Goal: Task Accomplishment & Management: Manage account settings

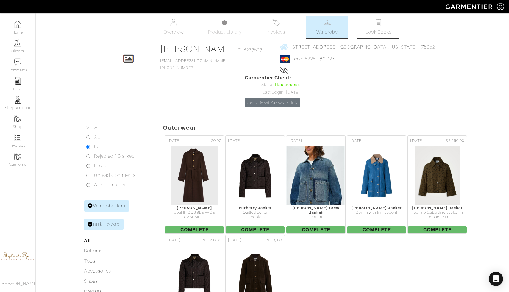
click at [377, 31] on span "Look Books" at bounding box center [378, 32] width 26 height 7
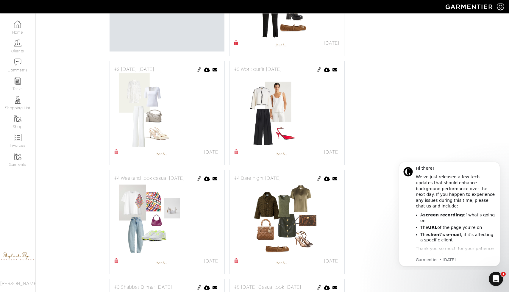
scroll to position [299, 0]
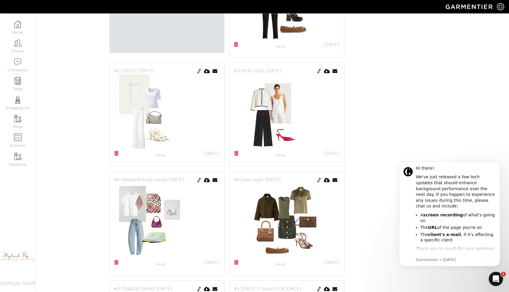
click at [198, 69] on img at bounding box center [199, 71] width 5 height 5
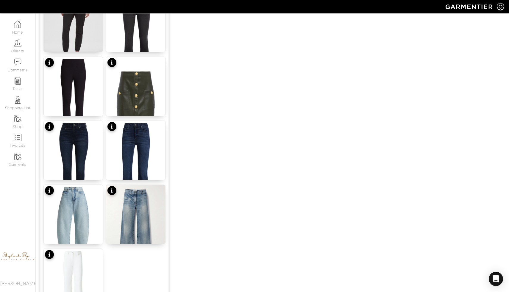
scroll to position [681, 0]
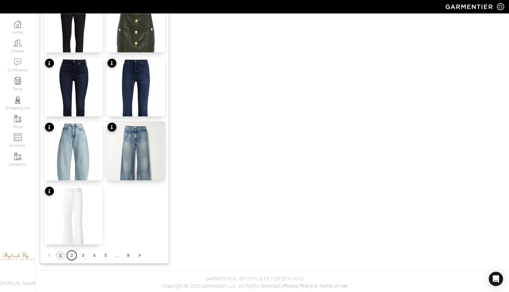
click at [72, 255] on button "2" at bounding box center [72, 256] width 10 height 10
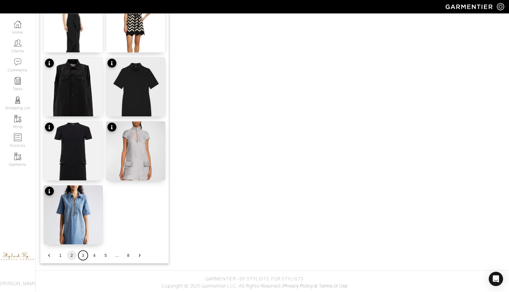
click at [82, 256] on button "3" at bounding box center [83, 256] width 10 height 10
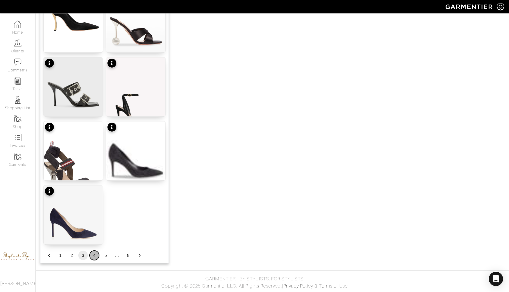
click at [93, 256] on button "4" at bounding box center [95, 256] width 10 height 10
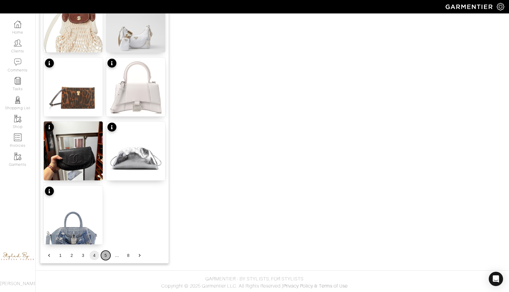
click at [106, 256] on button "5" at bounding box center [106, 256] width 10 height 10
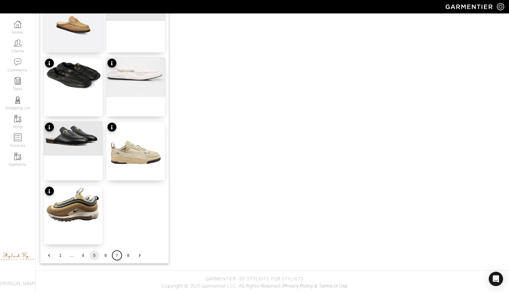
click at [115, 256] on button "7" at bounding box center [117, 256] width 10 height 10
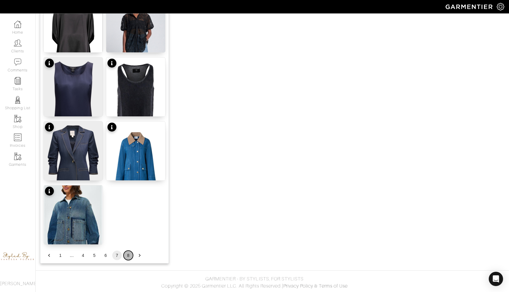
click at [127, 258] on button "8" at bounding box center [129, 256] width 10 height 10
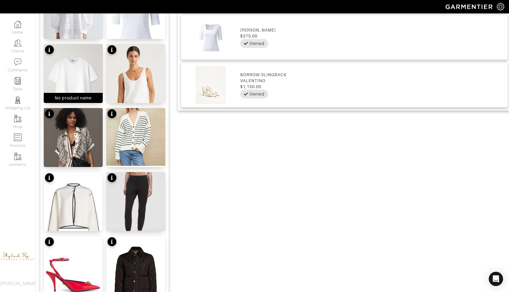
scroll to position [504, 0]
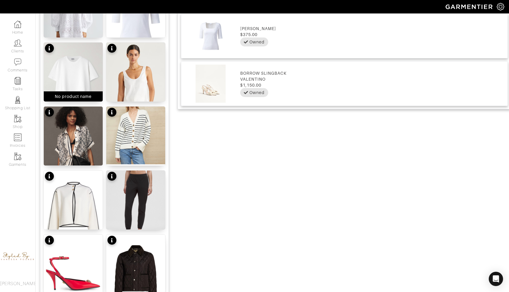
click at [81, 181] on img at bounding box center [73, 210] width 59 height 79
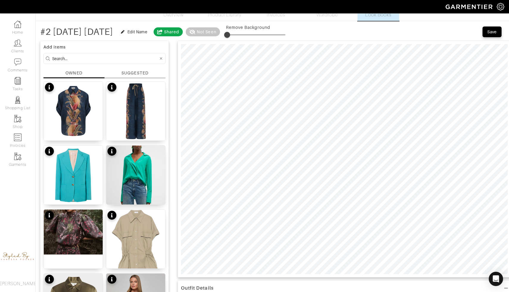
scroll to position [12, 0]
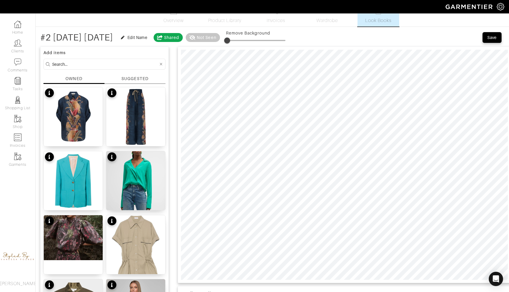
type input "0"
click at [278, 40] on span at bounding box center [256, 40] width 60 height 9
type input "6"
drag, startPoint x: 279, startPoint y: 37, endPoint x: 275, endPoint y: 37, distance: 3.6
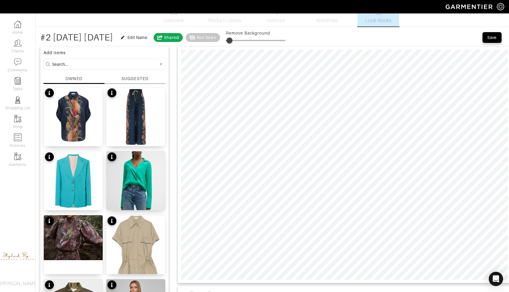
click at [232, 38] on span at bounding box center [230, 41] width 6 height 6
type input "1"
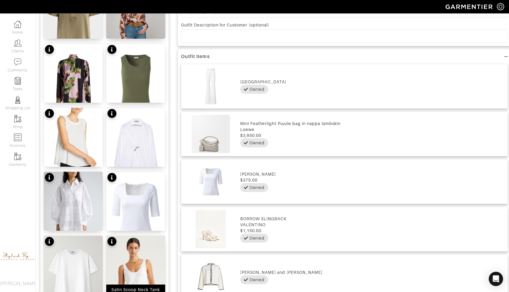
scroll to position [309, 0]
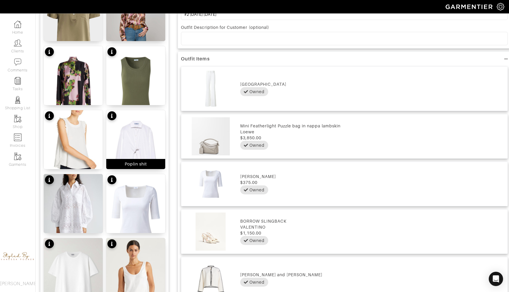
click at [136, 132] on img at bounding box center [135, 149] width 59 height 79
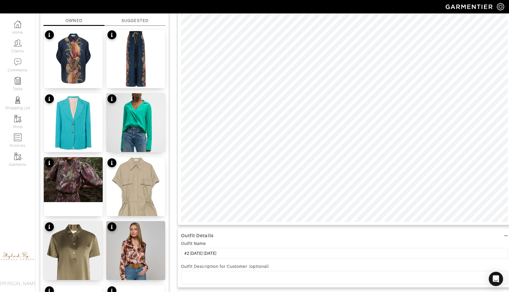
scroll to position [0, 0]
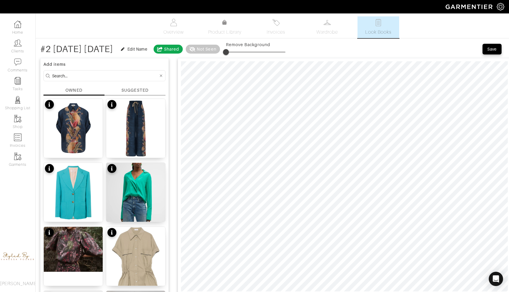
click at [229, 52] on span at bounding box center [226, 52] width 6 height 6
drag, startPoint x: 277, startPoint y: 52, endPoint x: 270, endPoint y: 52, distance: 6.3
click at [229, 52] on span at bounding box center [226, 52] width 6 height 6
type input "3"
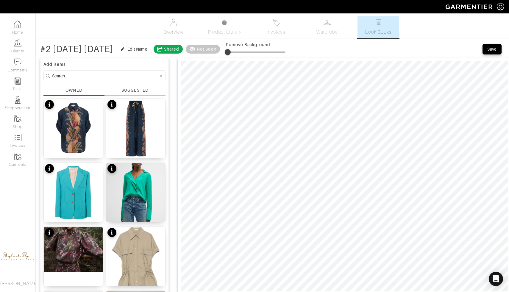
click at [231, 52] on span at bounding box center [228, 52] width 6 height 6
click at [319, 58] on div at bounding box center [344, 176] width 333 height 237
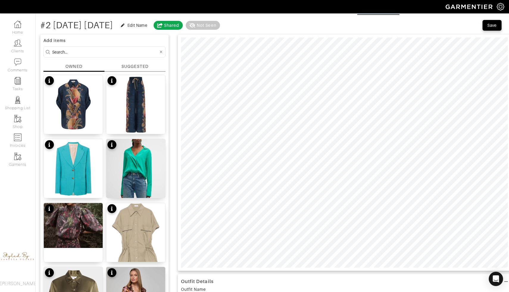
scroll to position [25, 0]
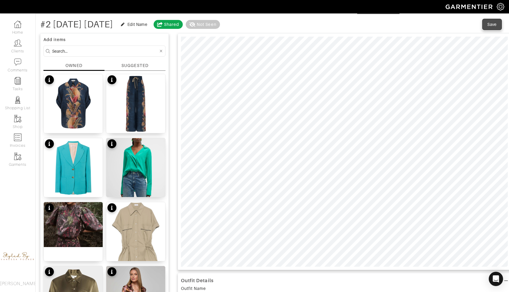
click at [494, 26] on div "Save" at bounding box center [492, 24] width 10 height 6
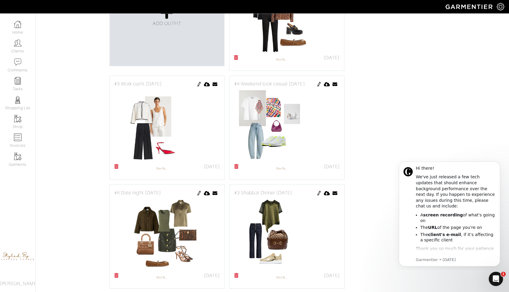
scroll to position [286, 0]
click at [199, 82] on img at bounding box center [199, 84] width 5 height 5
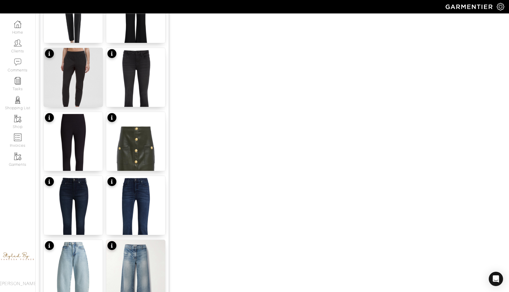
scroll to position [681, 0]
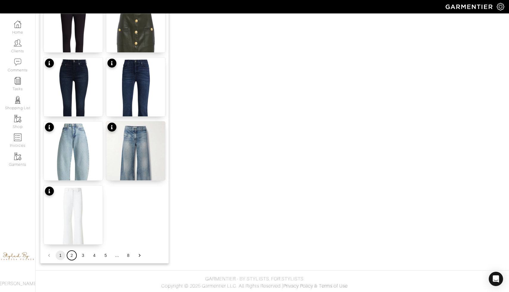
click at [71, 255] on button "2" at bounding box center [72, 256] width 10 height 10
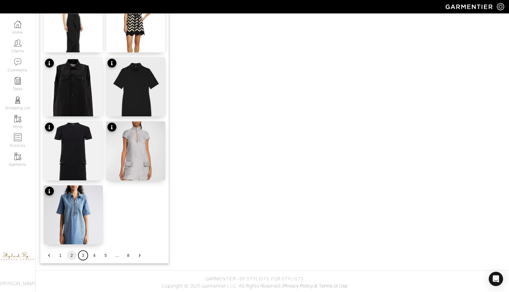
click at [83, 254] on button "3" at bounding box center [83, 256] width 10 height 10
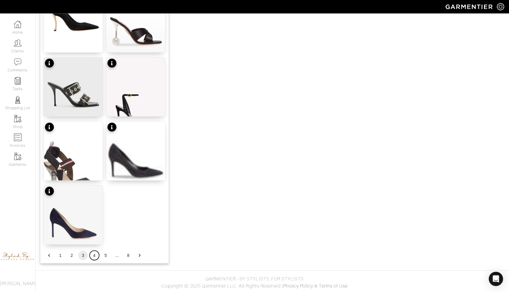
click at [95, 256] on button "4" at bounding box center [95, 256] width 10 height 10
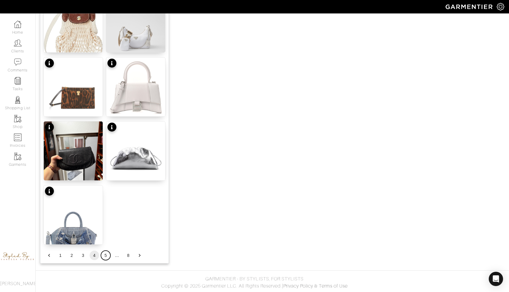
click at [105, 257] on button "5" at bounding box center [106, 256] width 10 height 10
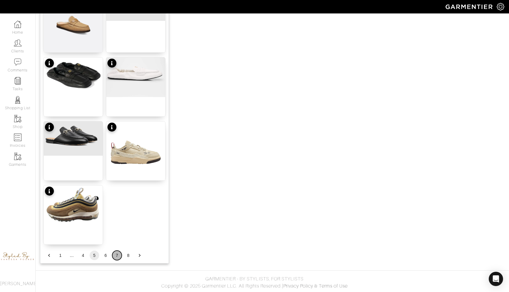
click at [117, 257] on button "7" at bounding box center [117, 256] width 10 height 10
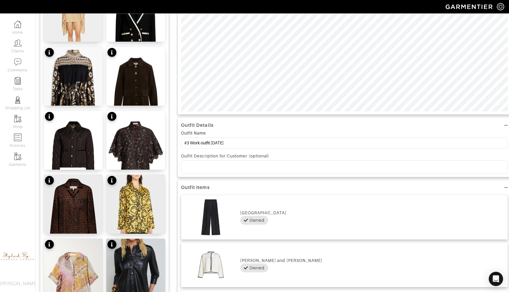
scroll to position [181, 0]
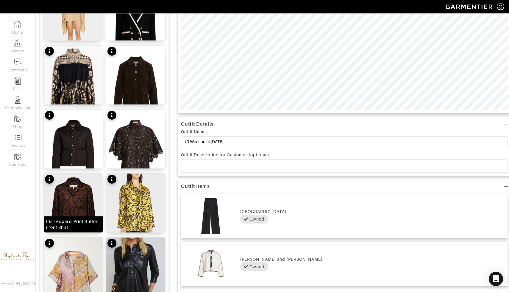
click at [79, 201] on img at bounding box center [73, 211] width 59 height 74
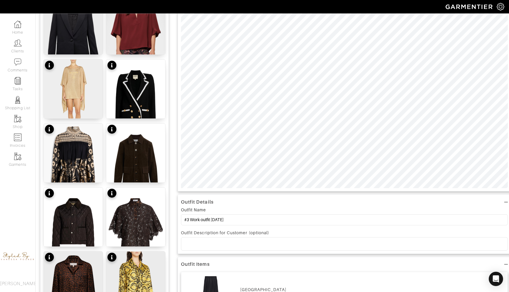
scroll to position [0, 0]
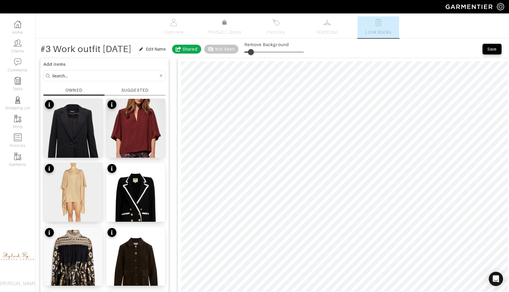
type input "10"
drag, startPoint x: 269, startPoint y: 51, endPoint x: 273, endPoint y: 51, distance: 4.5
click at [254, 51] on span at bounding box center [251, 52] width 6 height 6
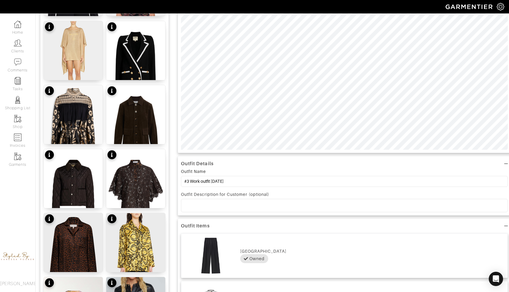
scroll to position [145, 0]
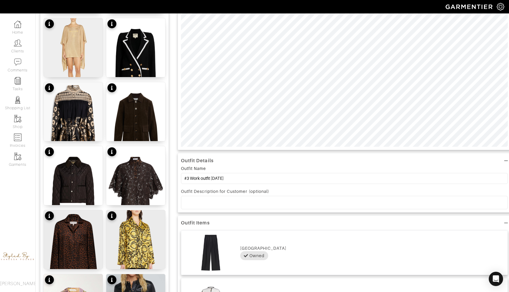
click at [258, 202] on p at bounding box center [344, 202] width 317 height 5
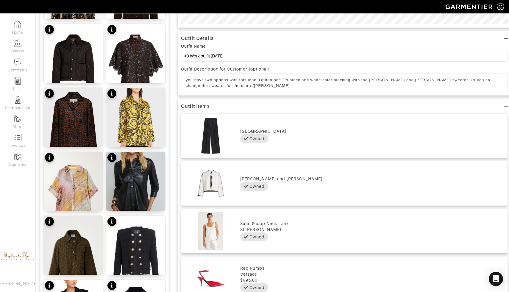
scroll to position [257, 0]
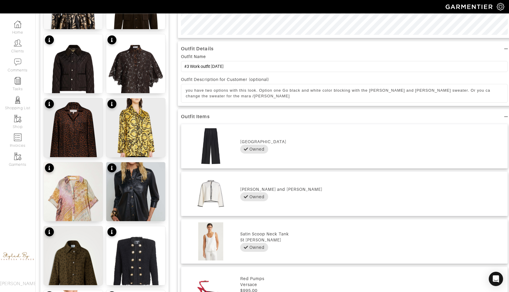
click at [201, 96] on p "you have two options with this look. Option one Go black and white color blocki…" at bounding box center [344, 93] width 317 height 11
click at [226, 97] on p "you have two options with this look. Option one Go black and white color blocki…" at bounding box center [344, 93] width 317 height 11
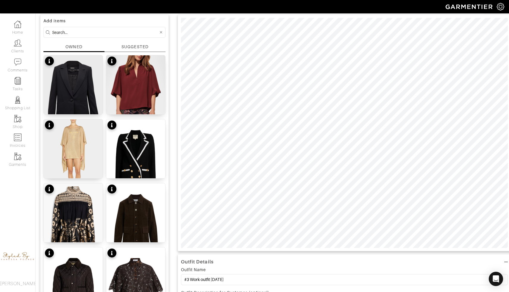
scroll to position [44, 0]
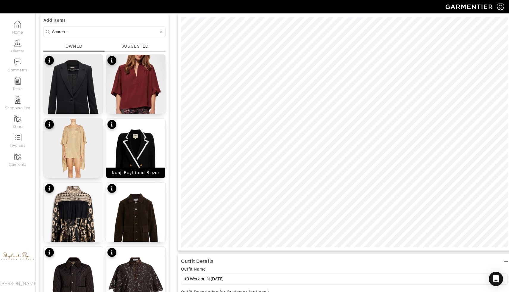
click at [139, 159] on img at bounding box center [135, 158] width 59 height 79
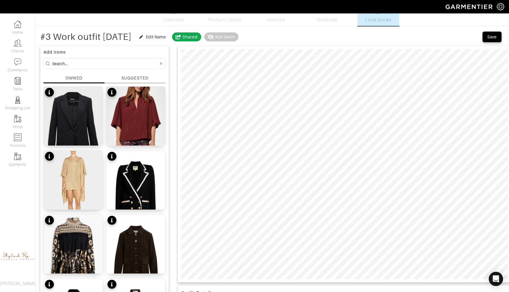
scroll to position [0, 0]
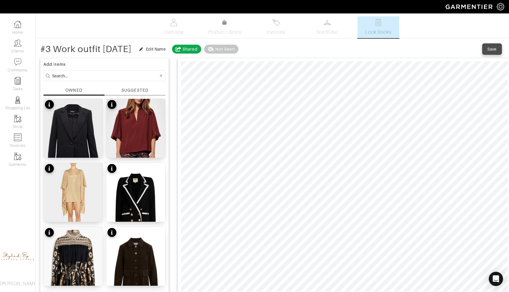
click at [492, 44] on button "Save" at bounding box center [492, 49] width 19 height 11
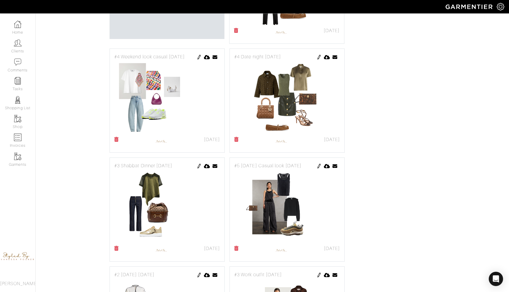
scroll to position [315, 0]
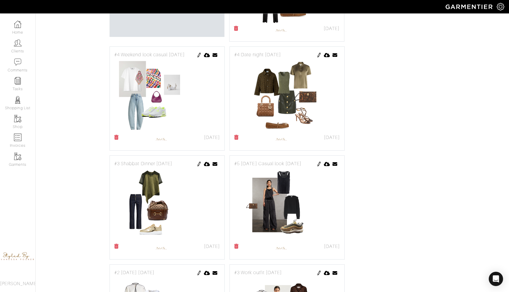
click at [198, 53] on img at bounding box center [199, 55] width 5 height 5
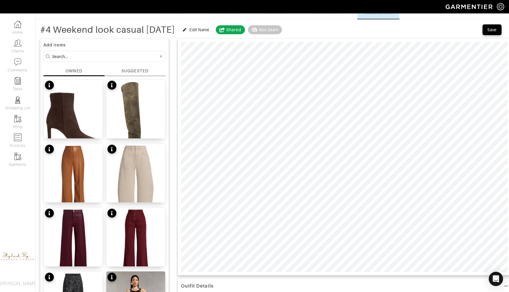
scroll to position [46, 0]
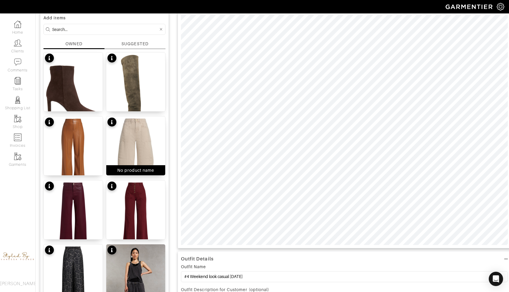
click at [133, 160] on img at bounding box center [135, 155] width 59 height 79
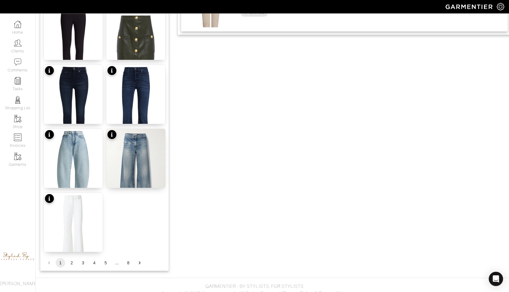
scroll to position [681, 0]
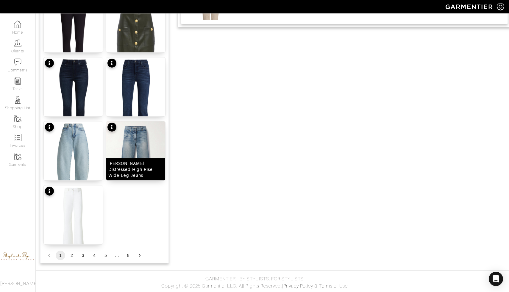
click at [135, 153] on img at bounding box center [135, 160] width 59 height 79
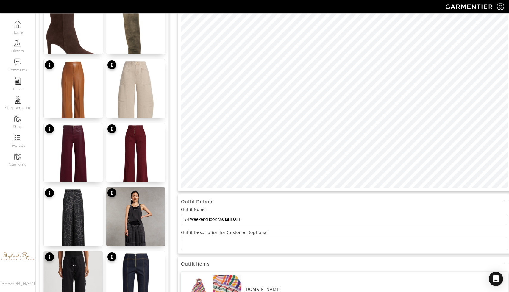
scroll to position [0, 0]
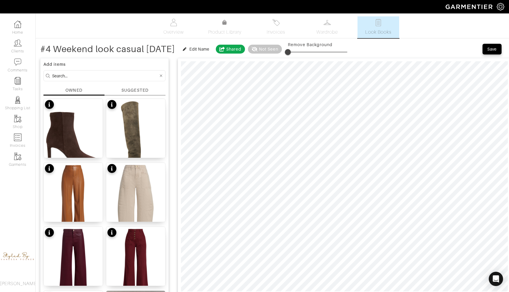
type input "6"
click at [294, 50] on span at bounding box center [291, 52] width 6 height 6
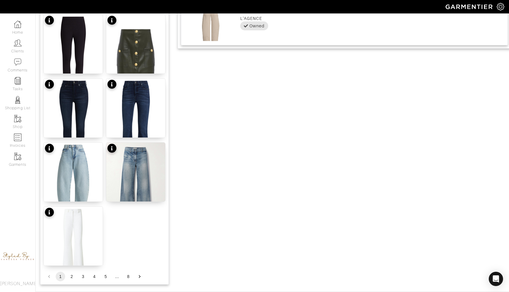
scroll to position [681, 0]
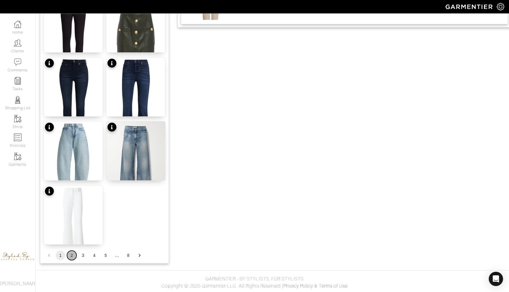
click at [72, 253] on button "2" at bounding box center [72, 256] width 10 height 10
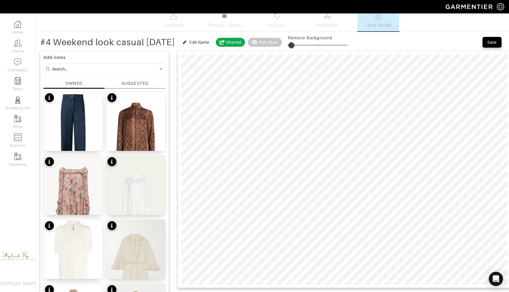
scroll to position [0, 0]
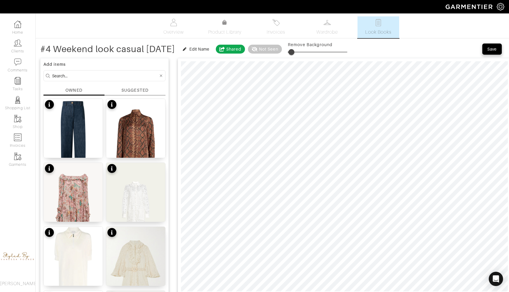
click at [494, 51] on div "Save" at bounding box center [492, 49] width 10 height 6
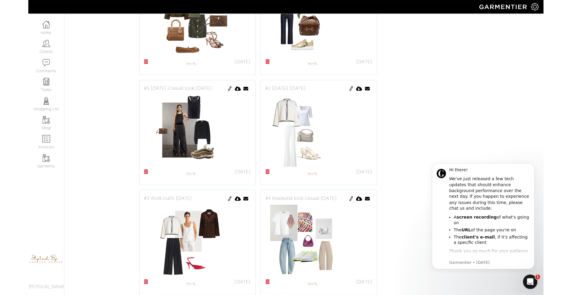
scroll to position [388, 0]
